Goal: Communication & Community: Answer question/provide support

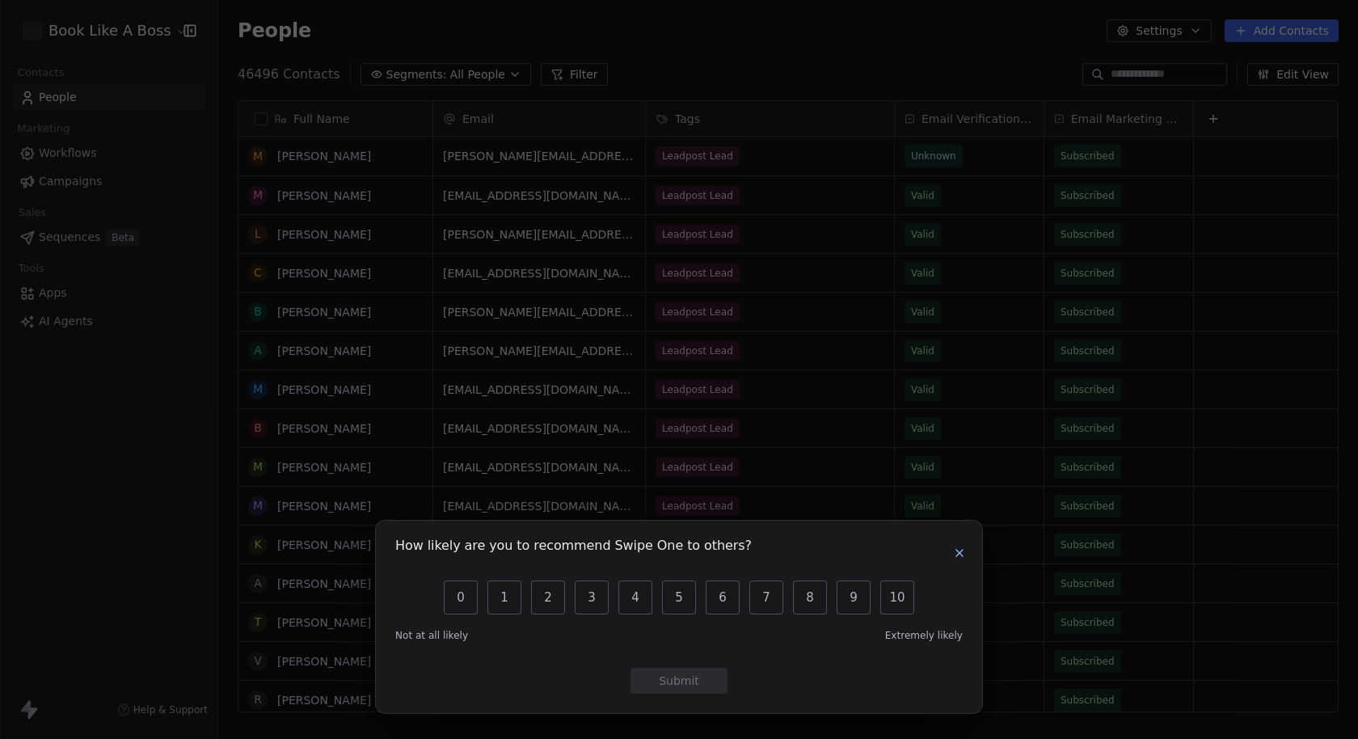
scroll to position [637, 1126]
click at [960, 553] on icon "button" at bounding box center [959, 553] width 13 height 13
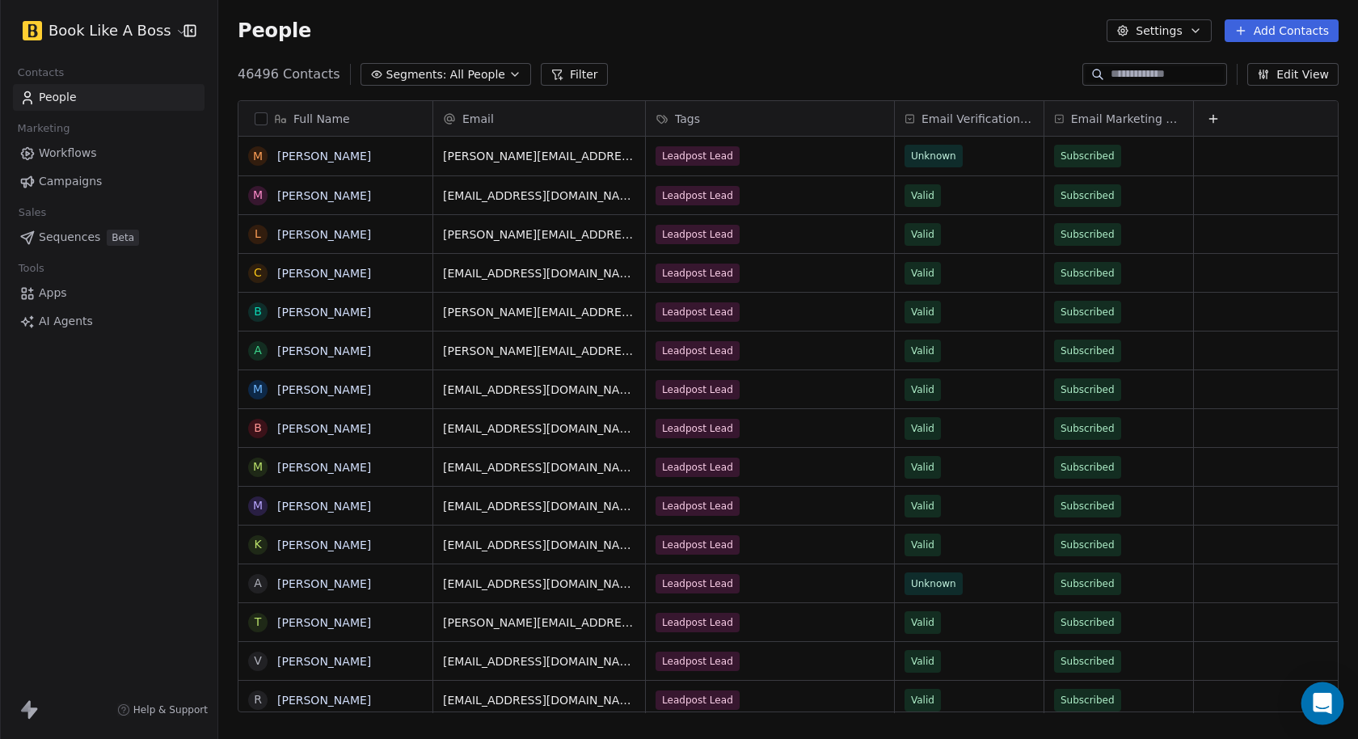
click at [1313, 714] on div "Open Intercom Messenger" at bounding box center [1323, 703] width 43 height 43
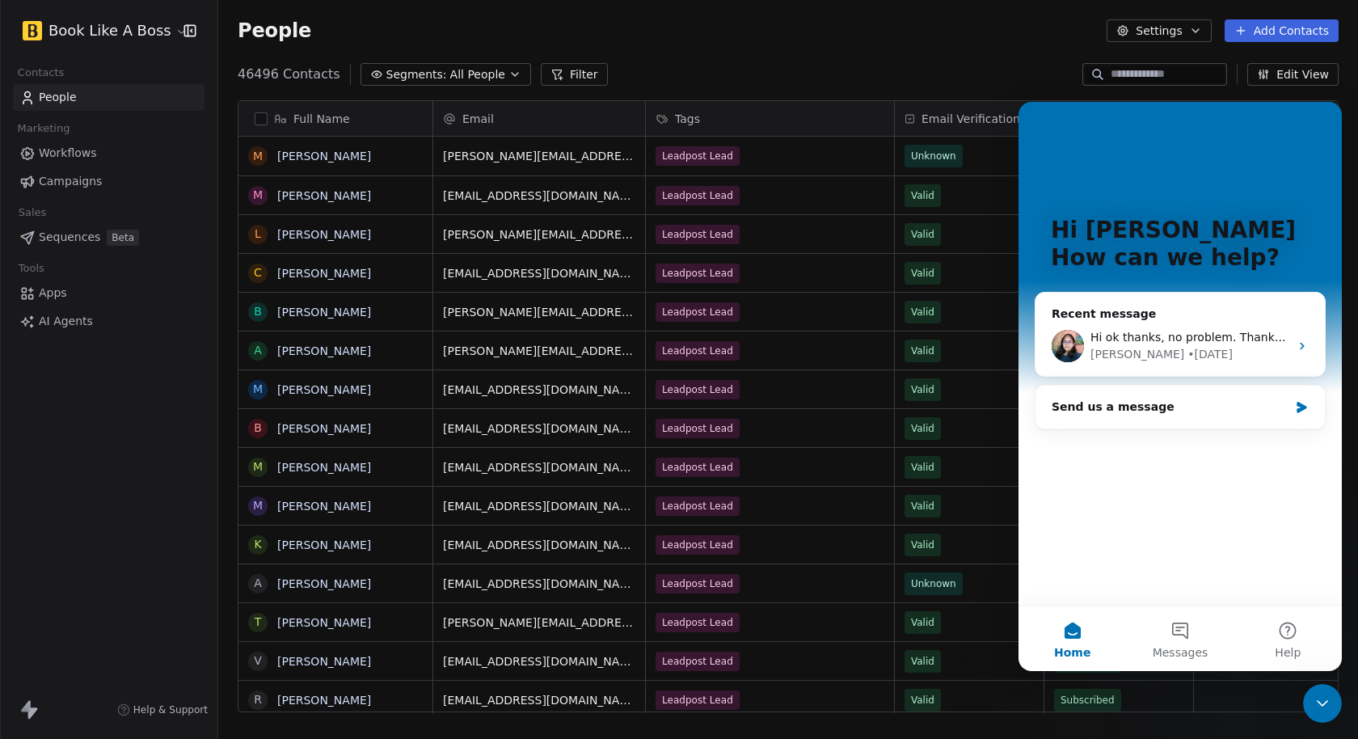
scroll to position [0, 0]
click at [1201, 339] on span "Hi ok thanks, no problem. Thanks for confirming." at bounding box center [1229, 337] width 276 height 13
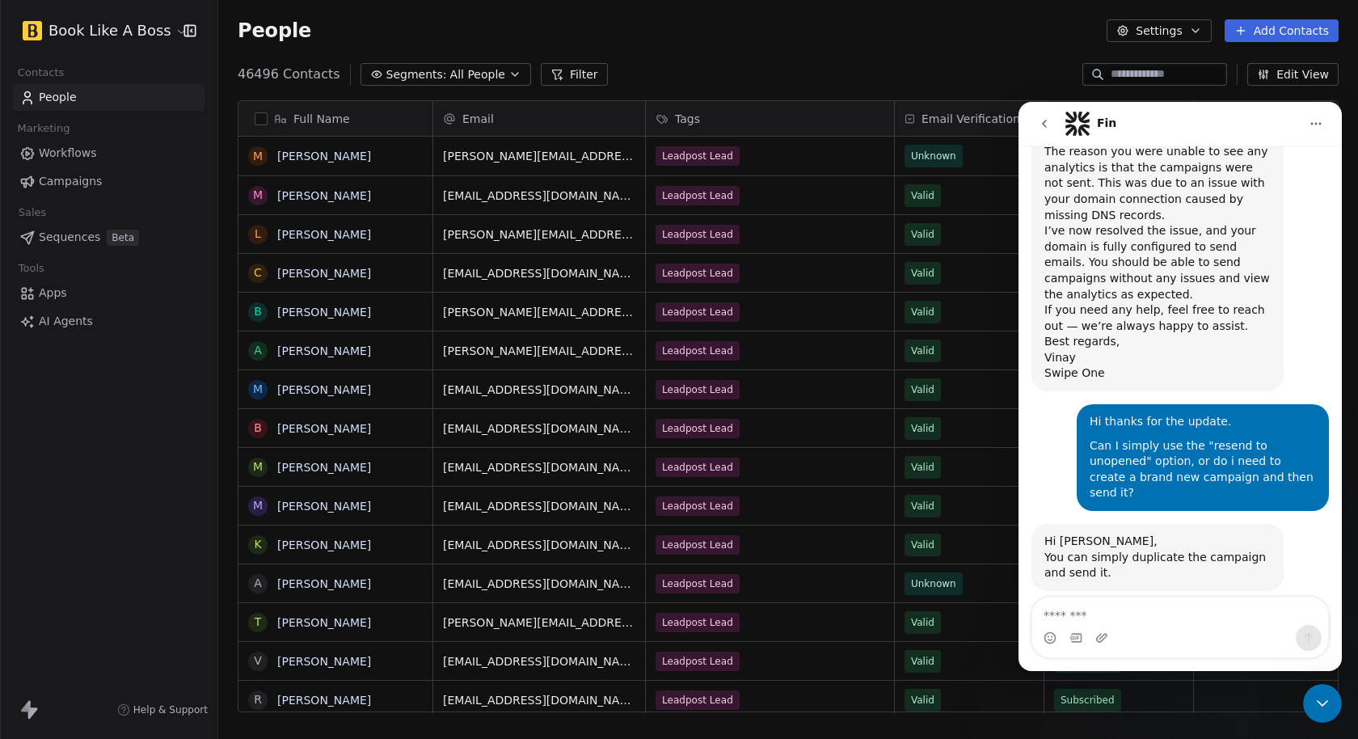
click at [1135, 618] on textarea "Message…" at bounding box center [1180, 610] width 296 height 27
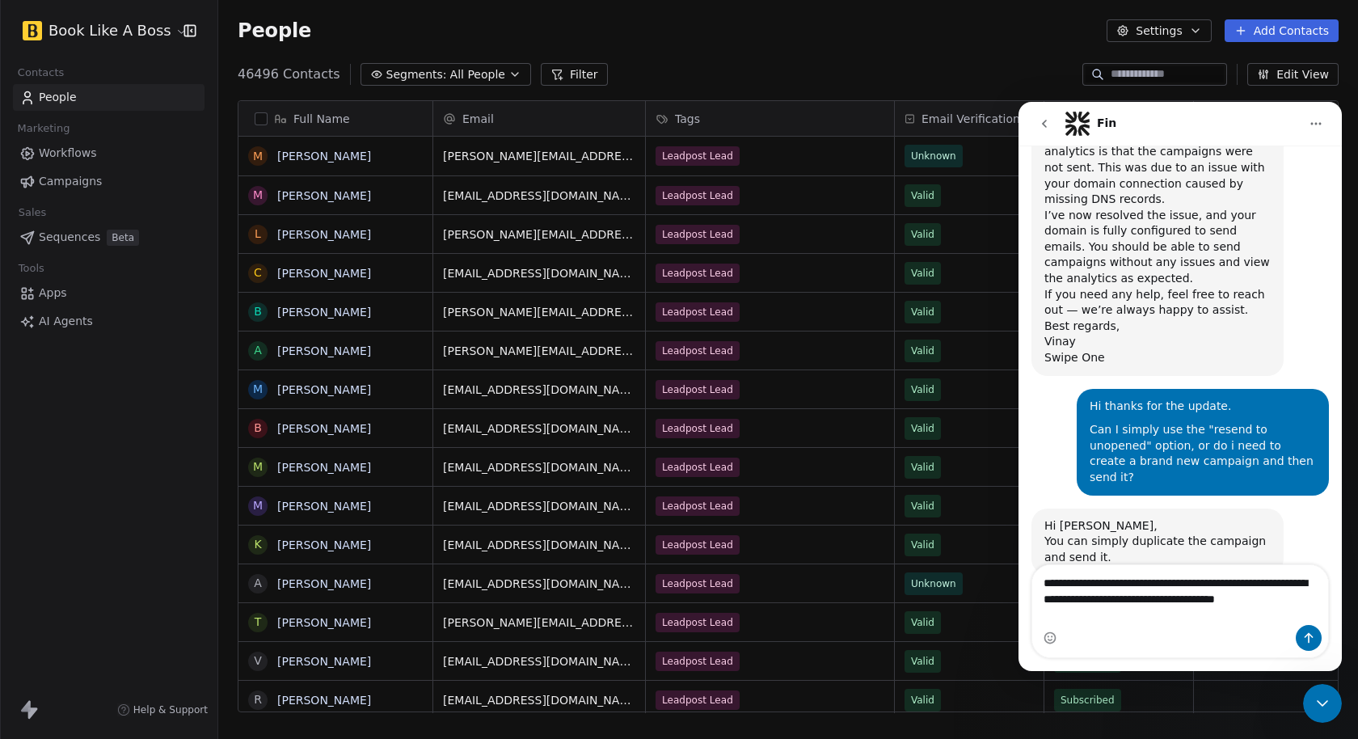
scroll to position [18094, 0]
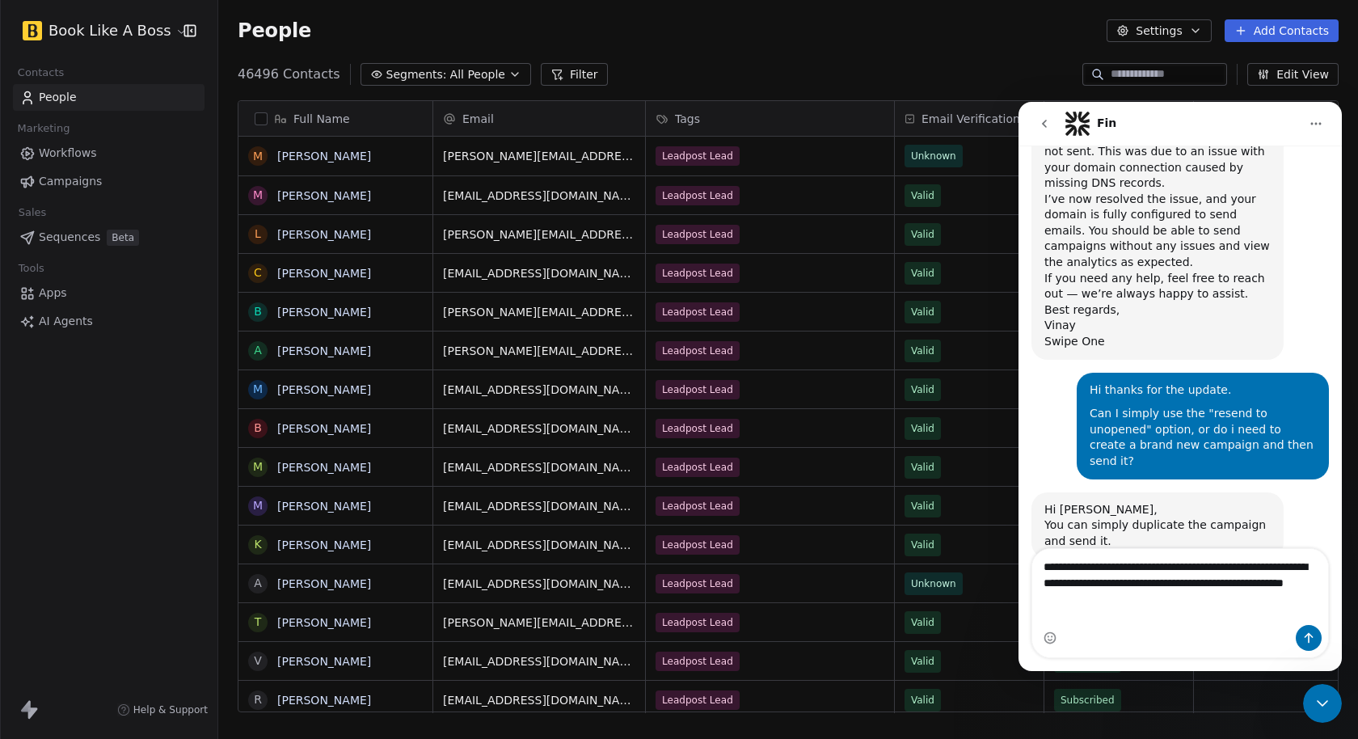
type textarea "**********"
click at [1318, 641] on button "Send a message…" at bounding box center [1309, 638] width 26 height 26
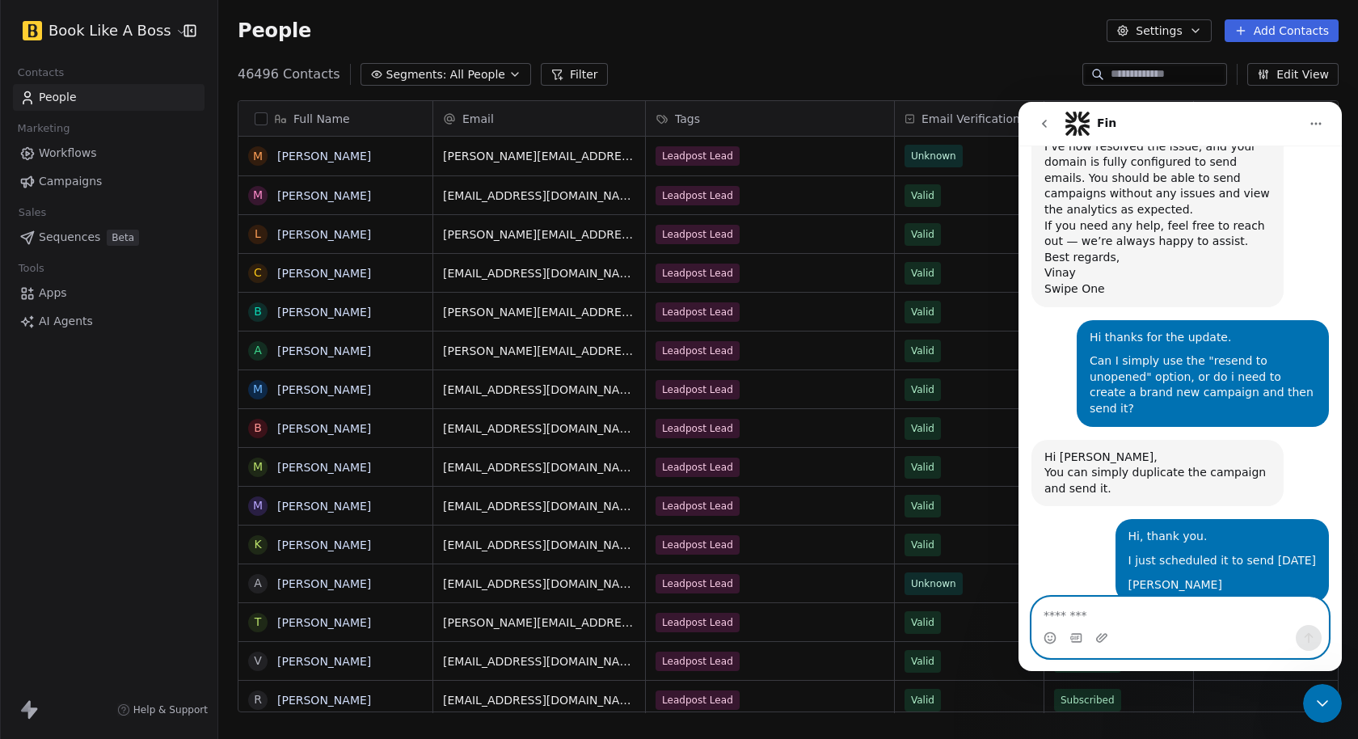
scroll to position [18163, 0]
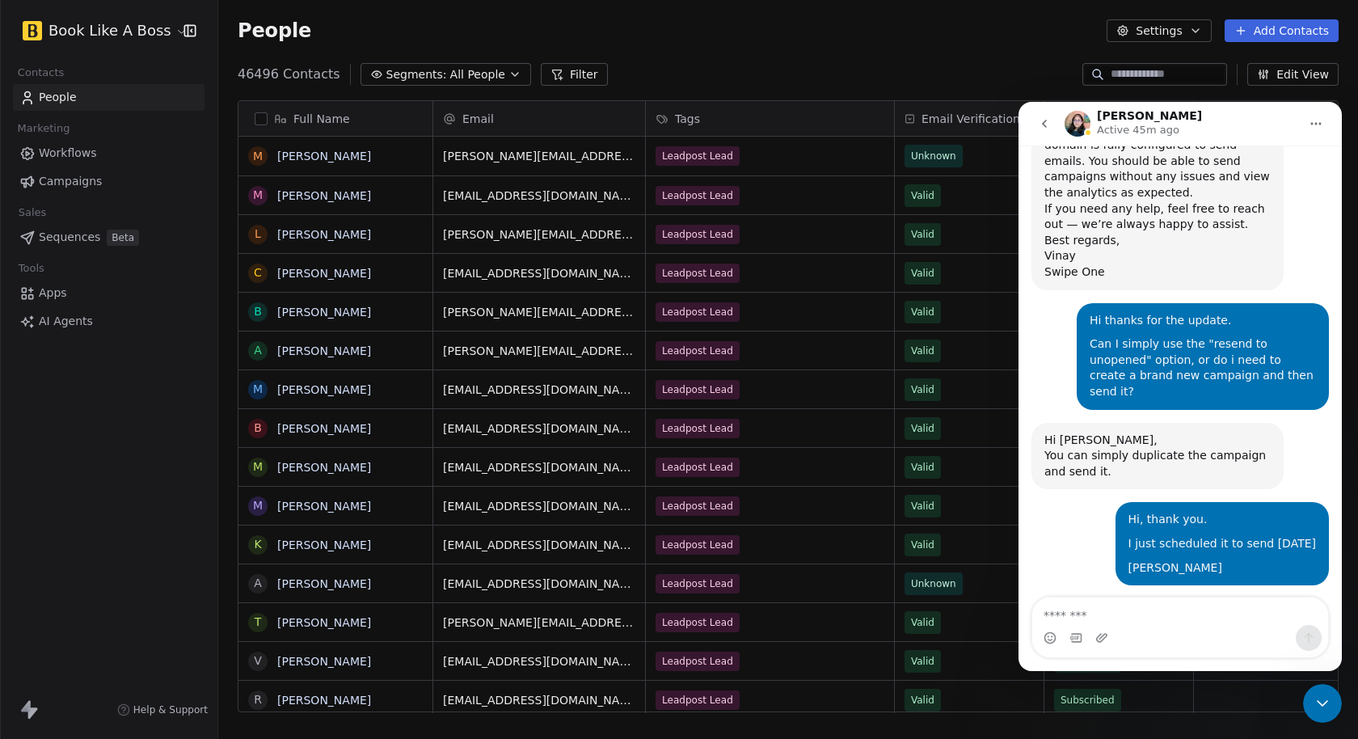
click at [1323, 715] on div "Close Intercom Messenger" at bounding box center [1322, 703] width 39 height 39
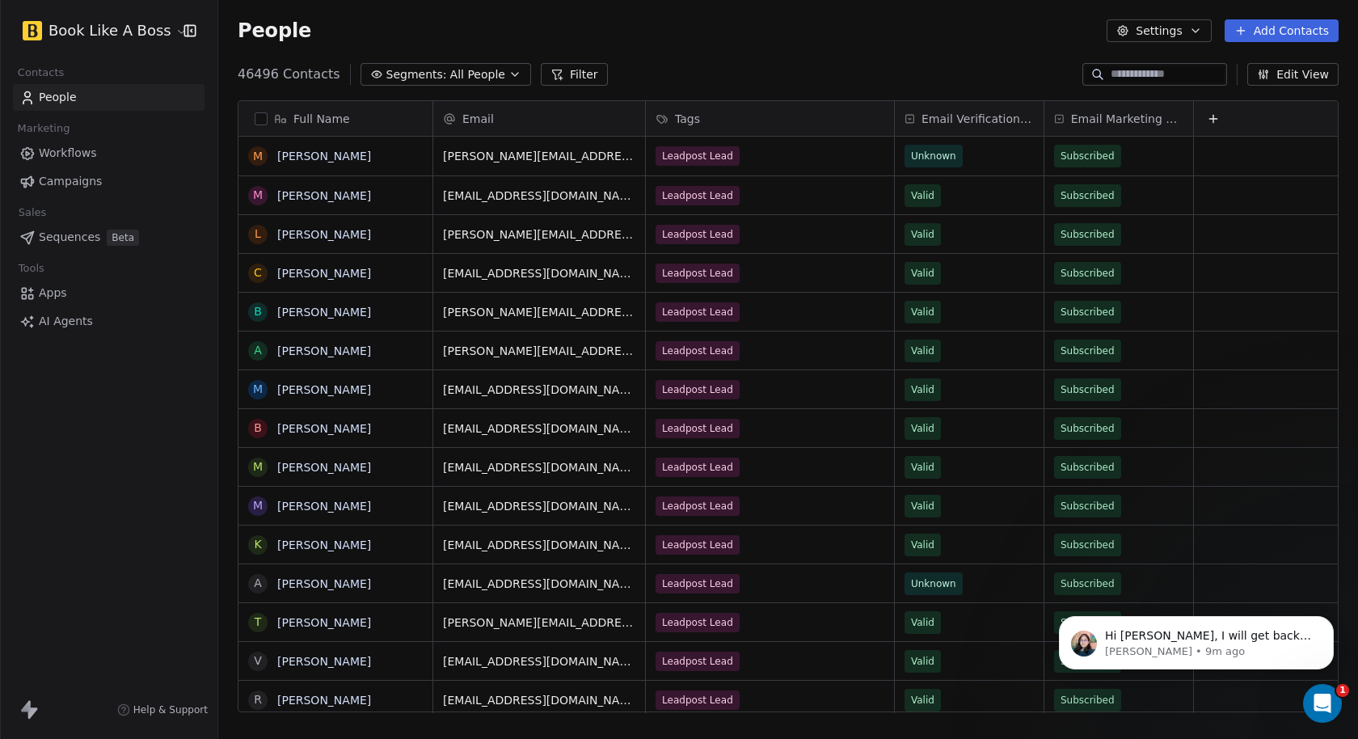
scroll to position [18235, 0]
click at [1252, 640] on p "Hi [PERSON_NAME], I will get back to you with an update on it." at bounding box center [1209, 636] width 209 height 16
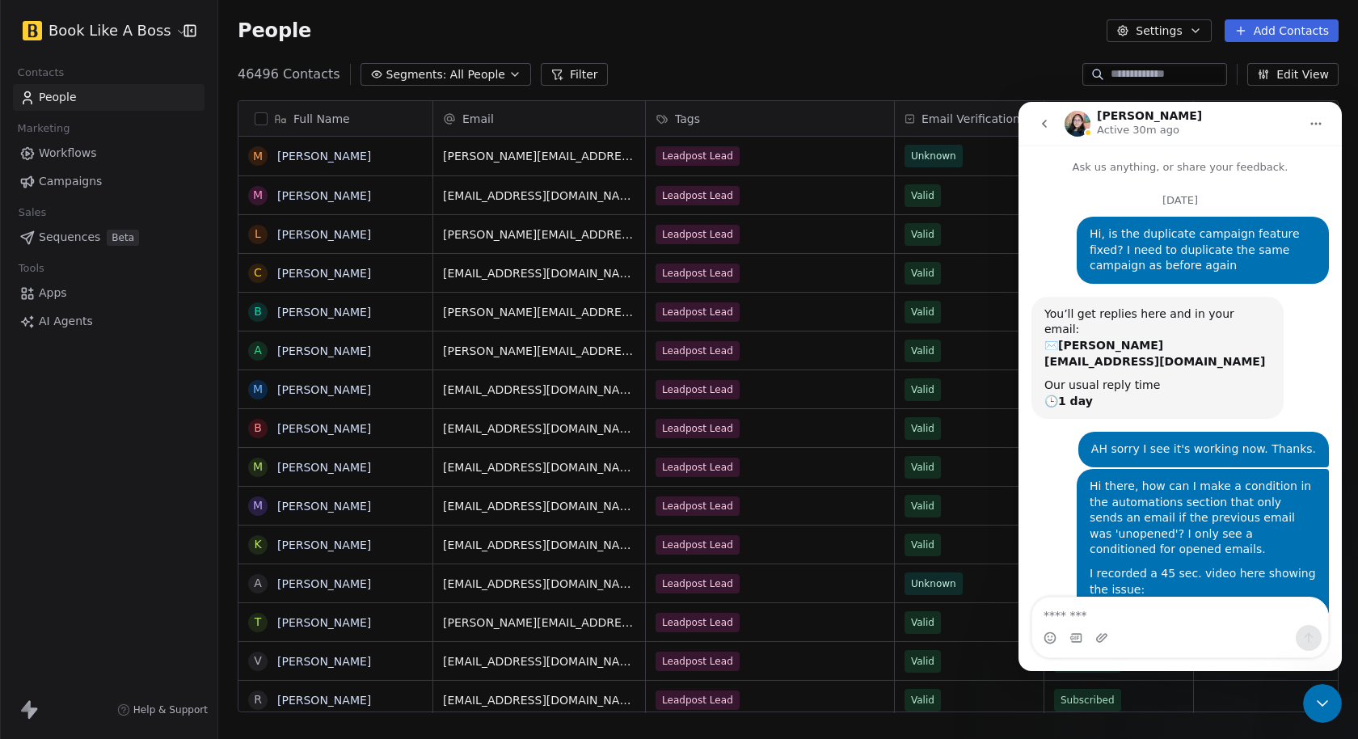
scroll to position [2, 0]
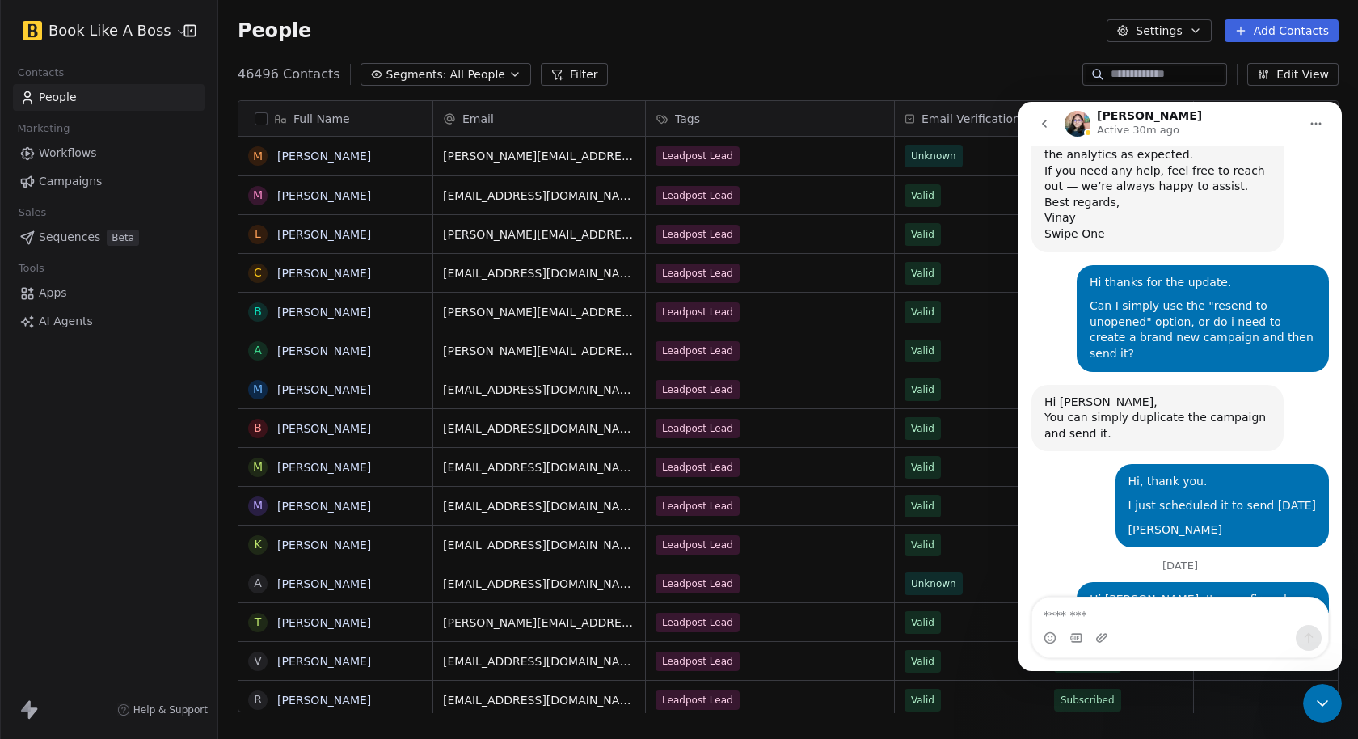
click at [1095, 613] on textarea "Message…" at bounding box center [1180, 610] width 296 height 27
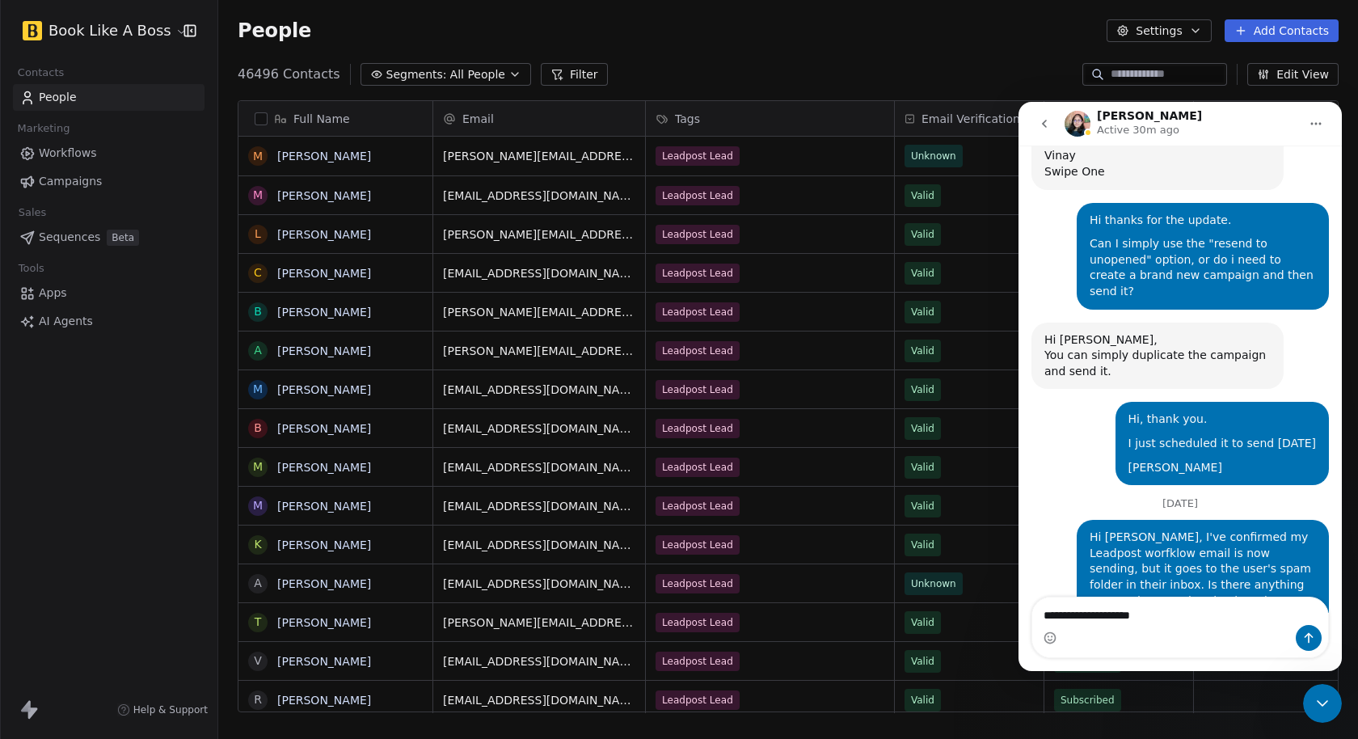
type textarea "**********"
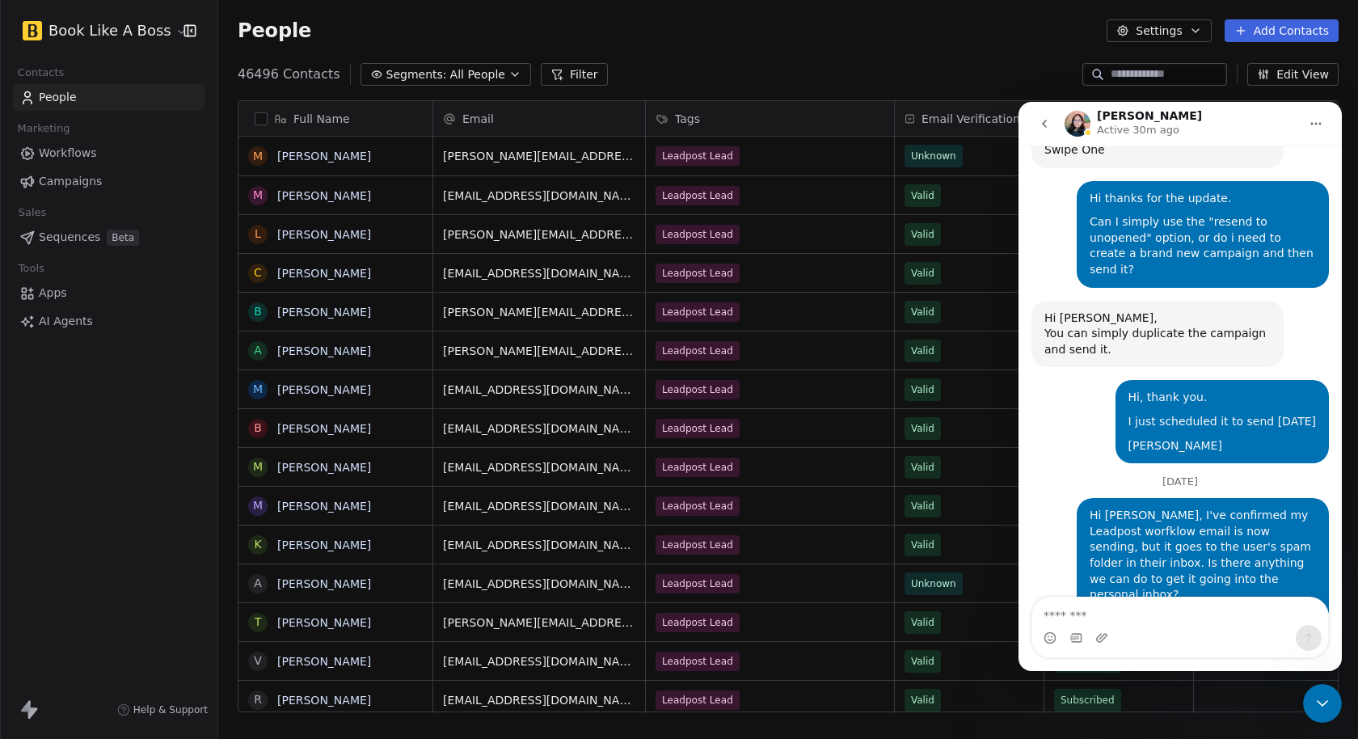
drag, startPoint x: 1329, startPoint y: 699, endPoint x: 1323, endPoint y: 690, distance: 11.7
click at [1328, 699] on icon "Close Intercom Messenger" at bounding box center [1322, 703] width 19 height 19
